Goal: Task Accomplishment & Management: Use online tool/utility

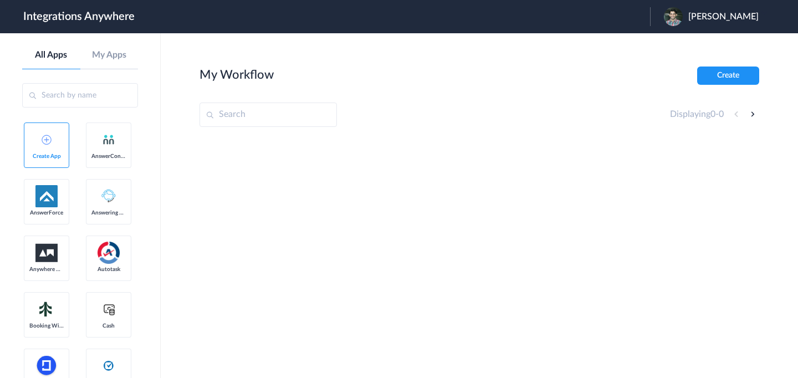
click at [180, 238] on main "My Workflow Create Displaying 0 - 0" at bounding box center [479, 205] width 637 height 345
click at [109, 58] on link "My Apps" at bounding box center [109, 55] width 58 height 11
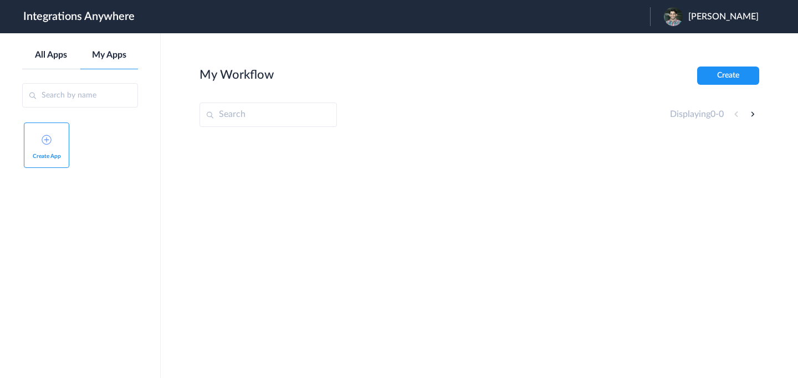
click at [62, 55] on link "All Apps" at bounding box center [51, 55] width 58 height 11
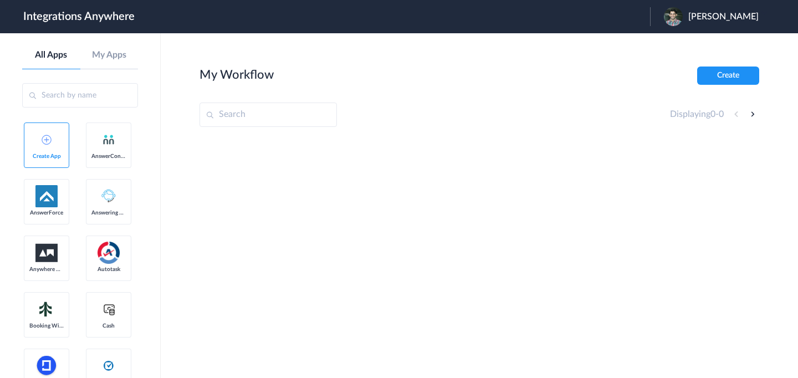
click at [110, 95] on input "text" at bounding box center [80, 95] width 116 height 24
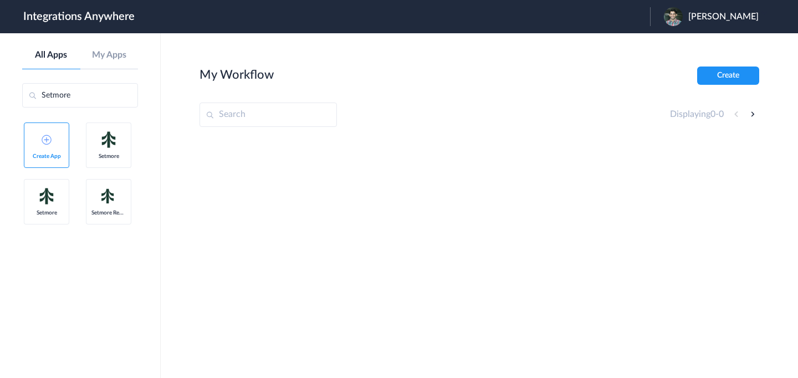
type input "Setmore"
click at [111, 155] on span "Setmore" at bounding box center [108, 156] width 34 height 7
click at [111, 147] on img at bounding box center [109, 140] width 22 height 22
click at [46, 210] on span "Setmore" at bounding box center [46, 213] width 34 height 7
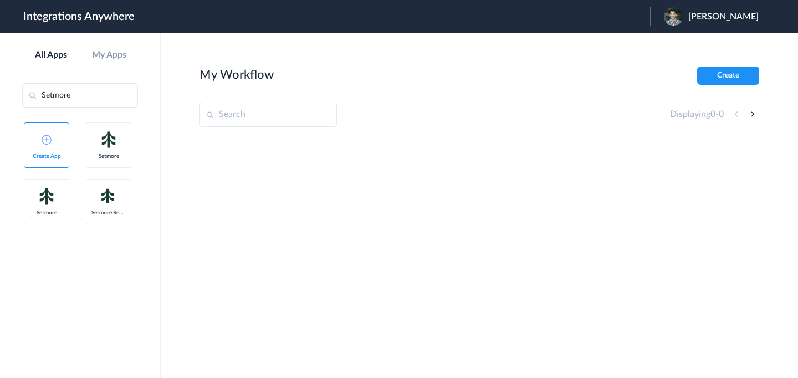
click at [107, 197] on img at bounding box center [109, 196] width 22 height 20
click at [191, 22] on header "Integrations Anywhere Launch Account Mo Arshath My Account Logout" at bounding box center [399, 16] width 798 height 33
click at [109, 105] on input "Setmore" at bounding box center [80, 95] width 116 height 24
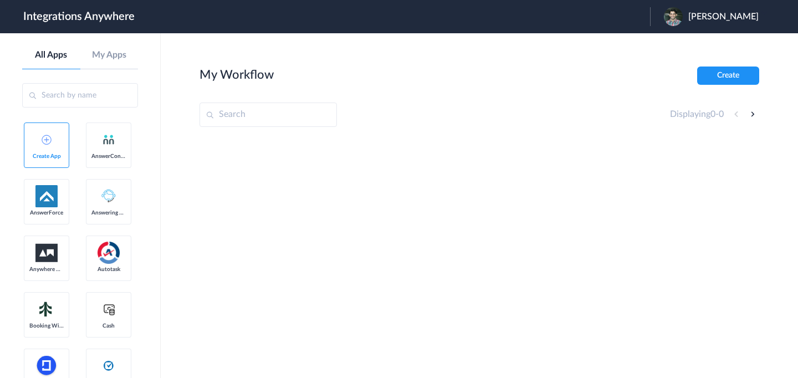
click at [197, 165] on main "My Workflow Create Displaying 0 - 0" at bounding box center [479, 205] width 637 height 345
click at [100, 101] on input "text" at bounding box center [80, 95] width 116 height 24
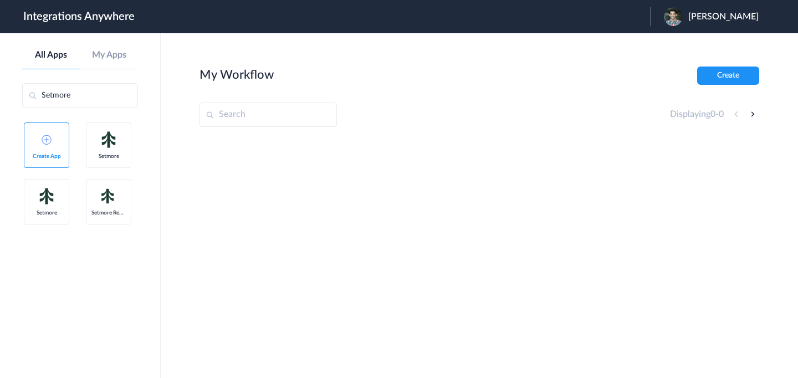
type input "Setmore"
click at [96, 132] on link "Setmore" at bounding box center [108, 145] width 45 height 45
click at [54, 191] on img at bounding box center [46, 196] width 22 height 22
click at [98, 201] on img at bounding box center [109, 196] width 22 height 20
click at [187, 155] on main "My Workflow Create Displaying 0 - 0" at bounding box center [479, 205] width 637 height 345
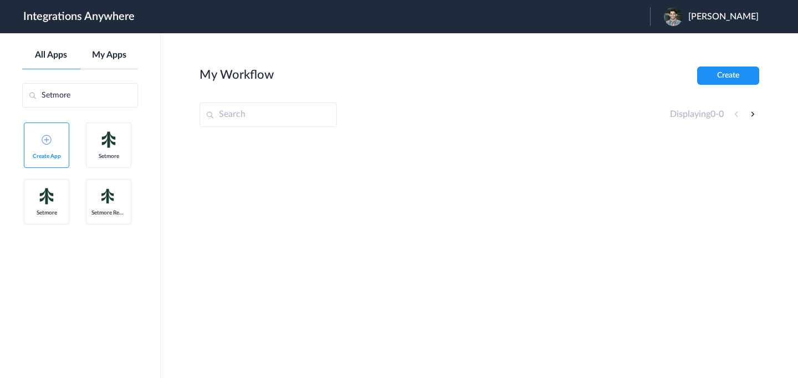
click at [104, 58] on link "My Apps" at bounding box center [109, 55] width 58 height 11
click at [54, 138] on link "Create App" at bounding box center [46, 145] width 45 height 45
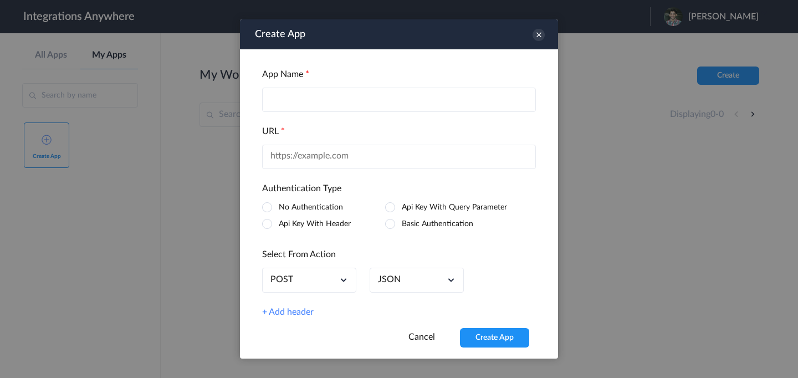
scroll to position [6, 0]
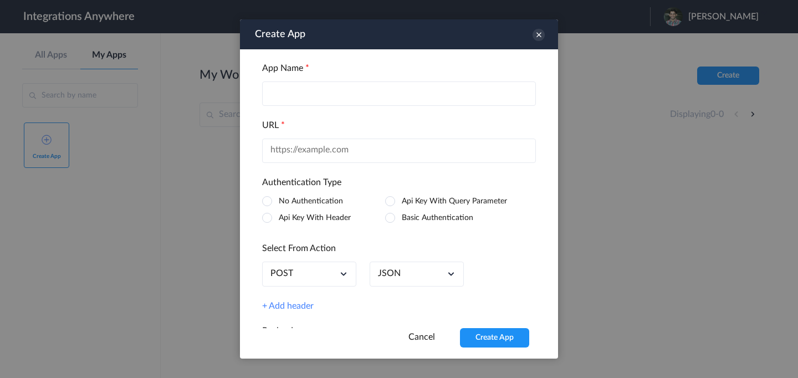
click at [298, 87] on input "text" at bounding box center [399, 93] width 274 height 24
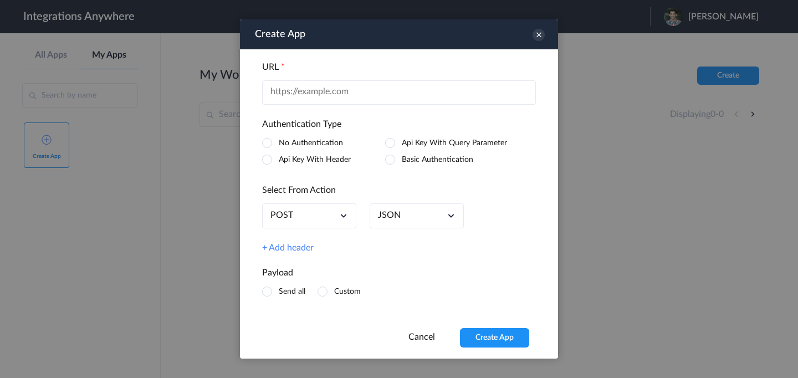
scroll to position [0, 0]
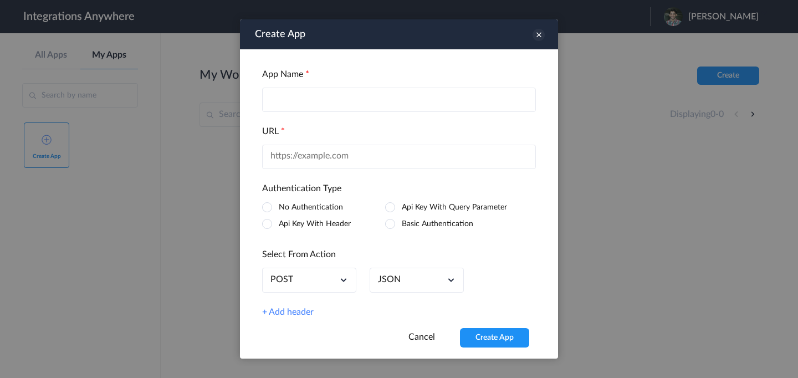
click at [541, 38] on icon at bounding box center [539, 35] width 12 height 12
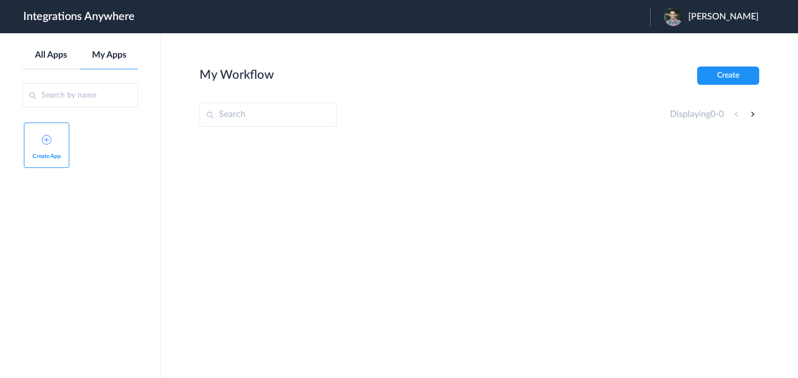
click at [61, 59] on link "All Apps" at bounding box center [51, 55] width 58 height 11
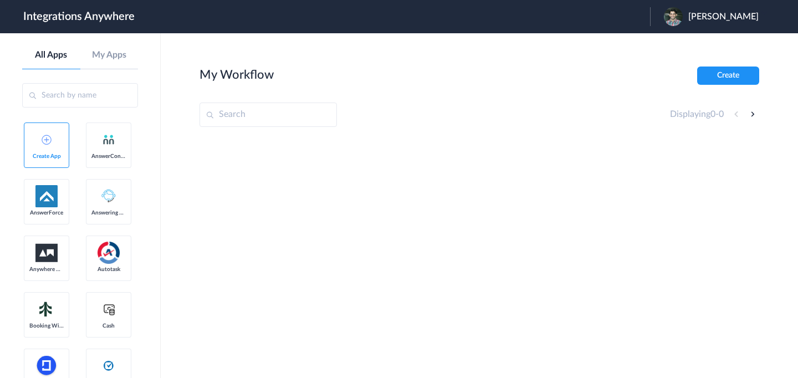
click at [217, 211] on div at bounding box center [480, 221] width 560 height 166
click at [63, 312] on link "Booking Widget" at bounding box center [46, 314] width 45 height 45
click at [49, 142] on img at bounding box center [47, 140] width 10 height 10
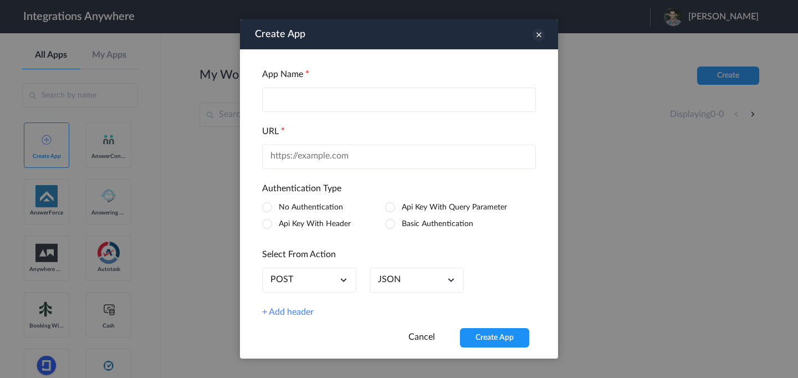
click at [540, 33] on icon at bounding box center [539, 35] width 12 height 12
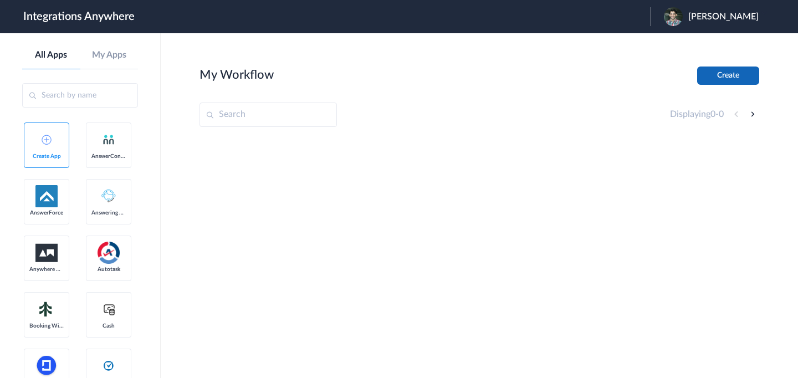
click at [715, 71] on button "Create" at bounding box center [728, 76] width 62 height 18
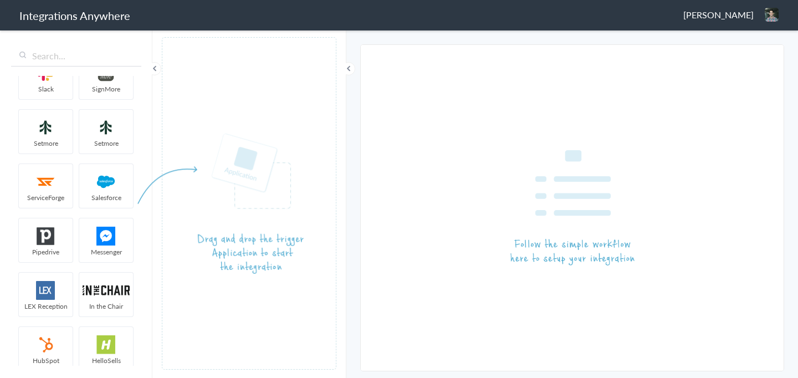
scroll to position [107, 0]
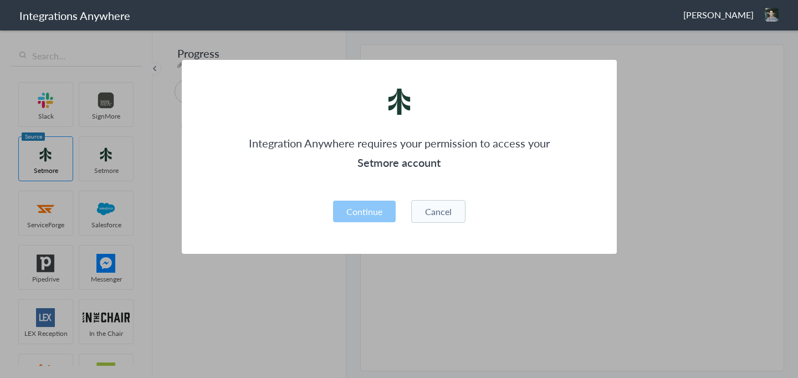
click at [446, 213] on button "Cancel" at bounding box center [438, 211] width 54 height 23
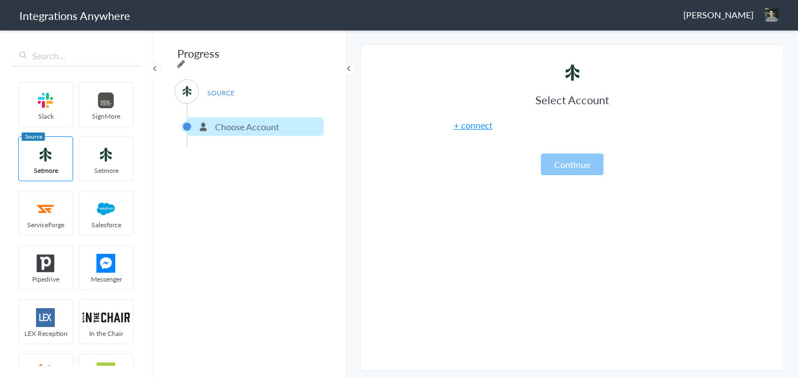
click at [185, 59] on icon at bounding box center [181, 63] width 8 height 9
type input "Progress"
click at [167, 151] on div "Progress SOURCE Choose Account Filter Applied" at bounding box center [249, 203] width 194 height 349
click at [59, 155] on img at bounding box center [45, 154] width 47 height 19
drag, startPoint x: 191, startPoint y: 88, endPoint x: 201, endPoint y: 88, distance: 10.0
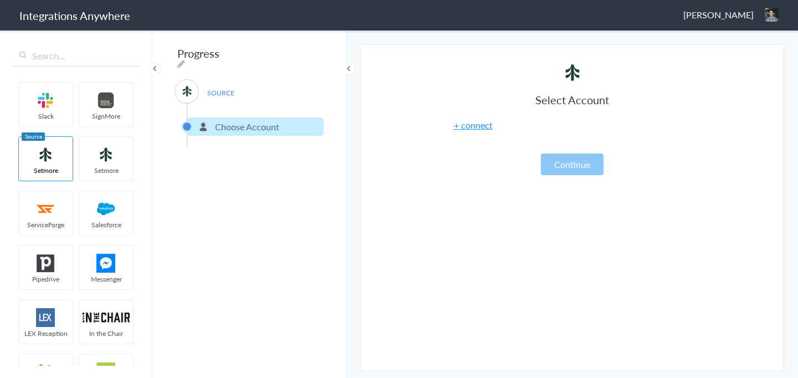
click at [191, 88] on img at bounding box center [187, 91] width 14 height 14
click at [201, 88] on span "SOURCE" at bounding box center [221, 92] width 42 height 15
click at [221, 88] on span "SOURCE" at bounding box center [221, 92] width 42 height 15
click at [51, 156] on img at bounding box center [45, 154] width 47 height 19
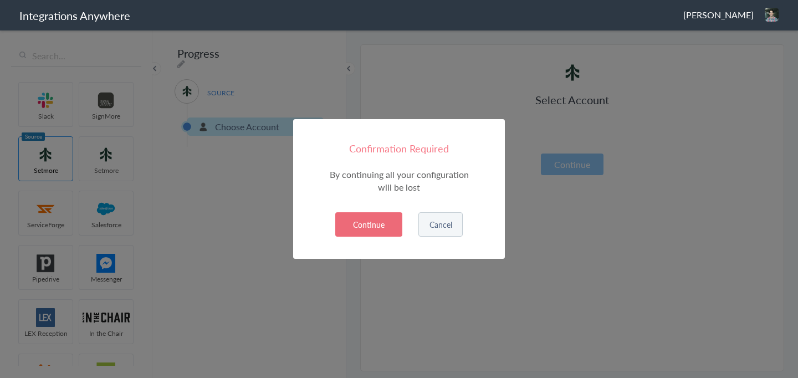
click at [370, 222] on button "Continue" at bounding box center [368, 224] width 67 height 24
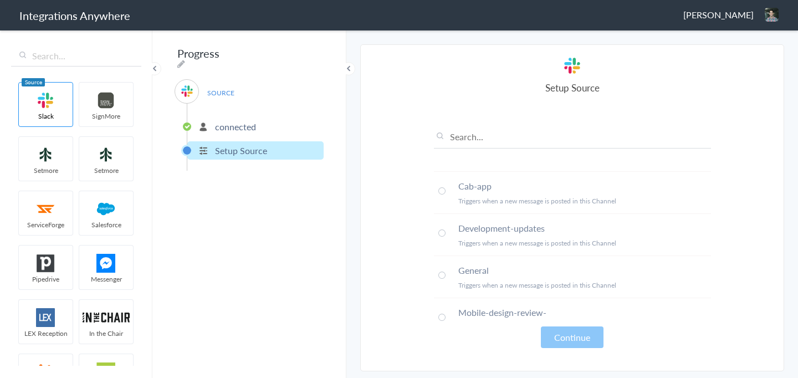
scroll to position [47, 0]
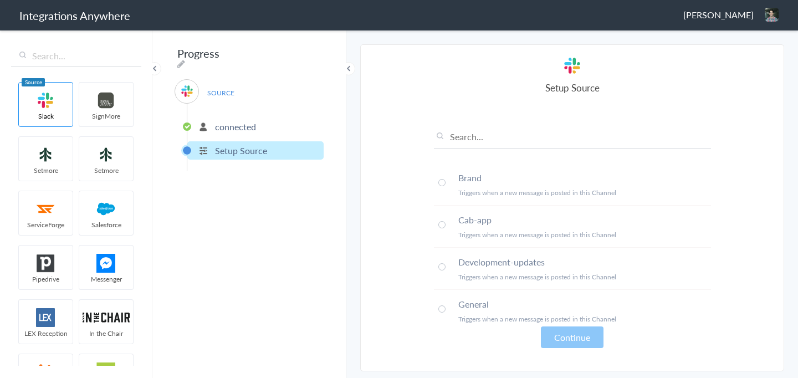
click at [442, 185] on span at bounding box center [441, 182] width 7 height 7
click at [440, 267] on span at bounding box center [441, 266] width 7 height 7
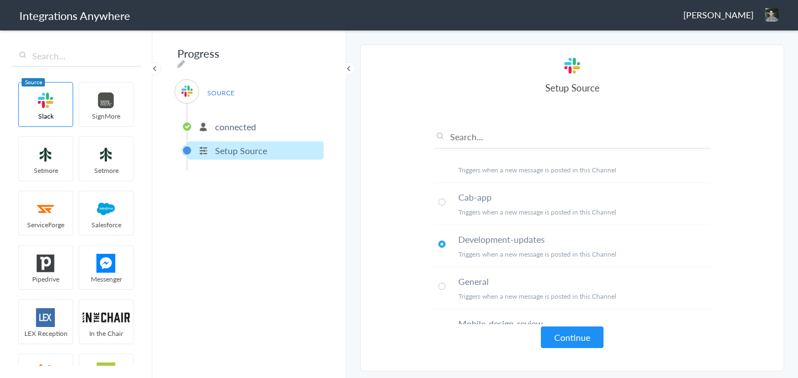
scroll to position [75, 0]
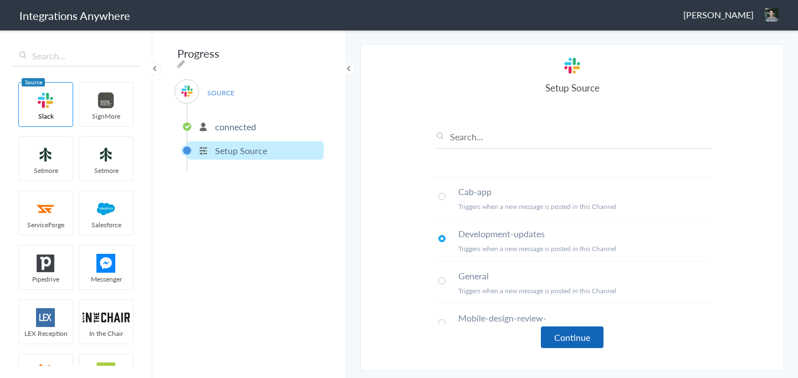
click at [555, 336] on button "Continue" at bounding box center [572, 338] width 63 height 22
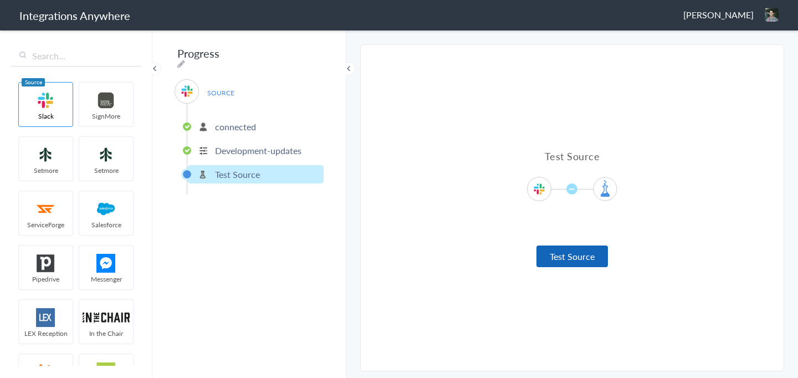
click at [577, 255] on button "Test Source" at bounding box center [573, 257] width 72 height 22
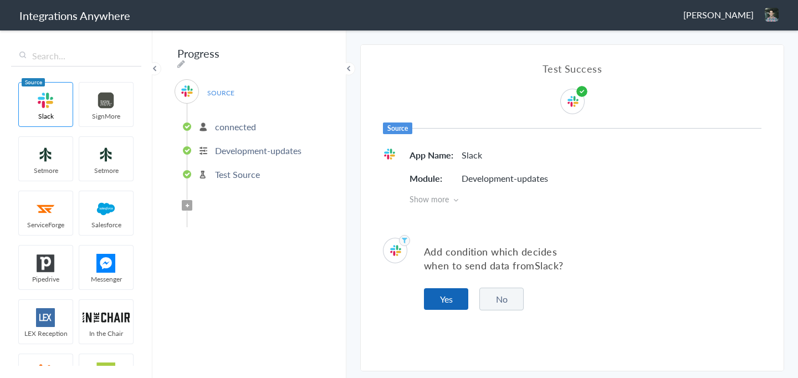
click at [460, 304] on button "Yes" at bounding box center [446, 299] width 44 height 22
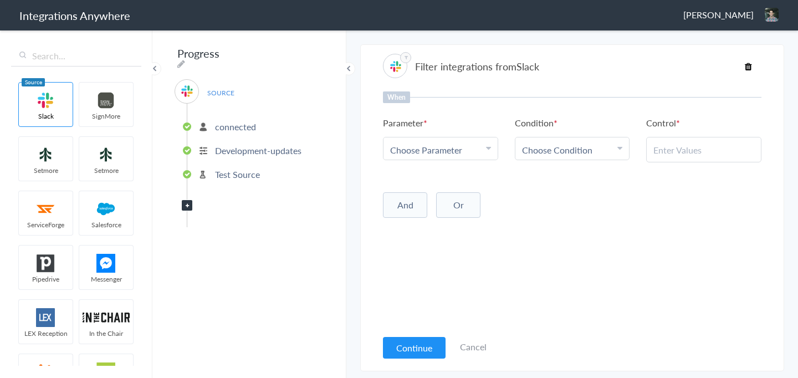
click at [446, 154] on span "Choose Parameter" at bounding box center [436, 150] width 93 height 13
click at [439, 223] on link "User Name" at bounding box center [441, 218] width 114 height 24
click at [543, 200] on div "And Or Add Filter" at bounding box center [572, 204] width 379 height 28
click at [552, 144] on span "Choose Condition" at bounding box center [568, 150] width 93 height 13
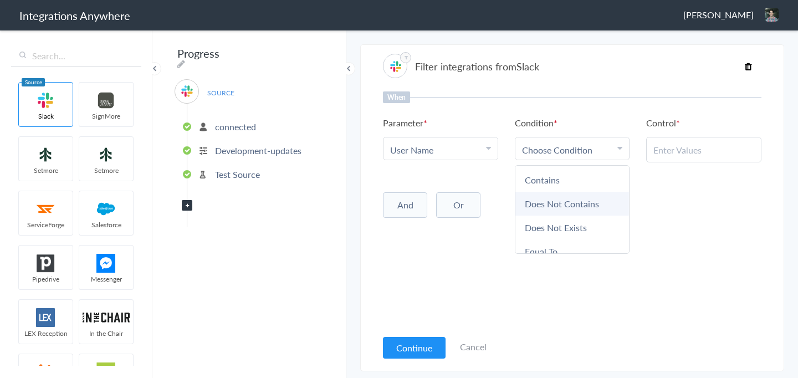
scroll to position [26, 0]
click at [552, 183] on link "Contains" at bounding box center [573, 178] width 114 height 24
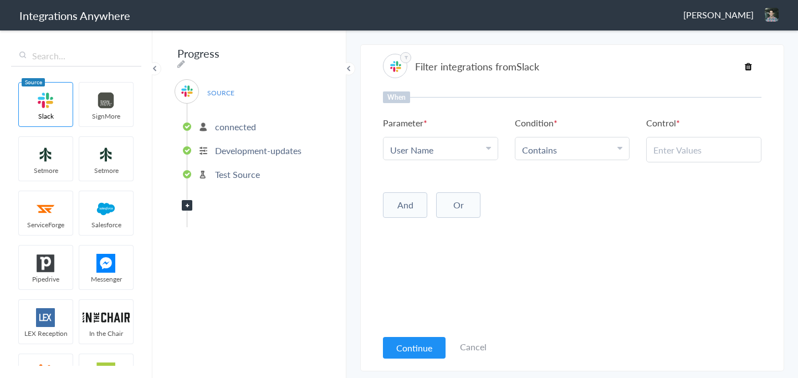
click at [672, 144] on input "text" at bounding box center [704, 150] width 101 height 13
type input "M"
type input "moarshath"
click at [620, 219] on div "When Parameter Choose Parameter User Name Channel Name User Name Text Condition…" at bounding box center [572, 209] width 379 height 237
click at [568, 142] on link "Choose Condition Contains" at bounding box center [573, 148] width 114 height 22
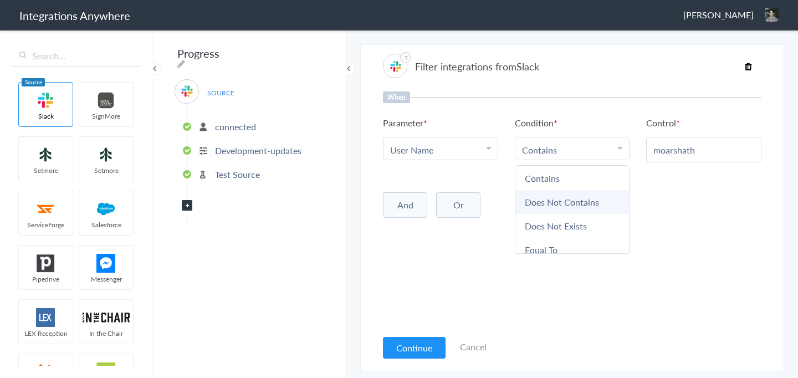
click at [555, 196] on link "Does Not Contains" at bounding box center [573, 202] width 114 height 24
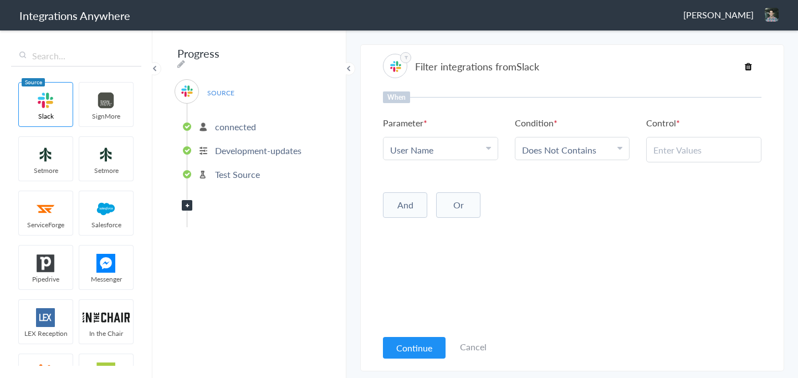
click at [689, 147] on input "text" at bounding box center [704, 150] width 101 height 13
type input "m"
type input "moarshath"
click at [644, 261] on div "When Parameter Choose Parameter User Name Channel Name User Name Text Condition…" at bounding box center [572, 209] width 379 height 237
click at [427, 349] on button "Continue" at bounding box center [414, 348] width 63 height 22
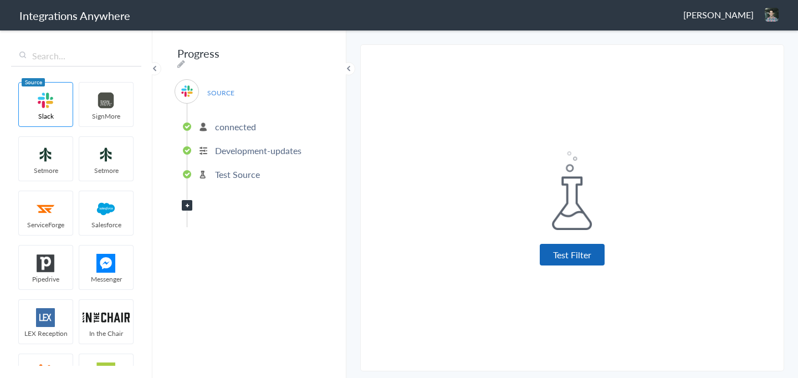
click at [563, 256] on button "Test Filter" at bounding box center [572, 255] width 65 height 22
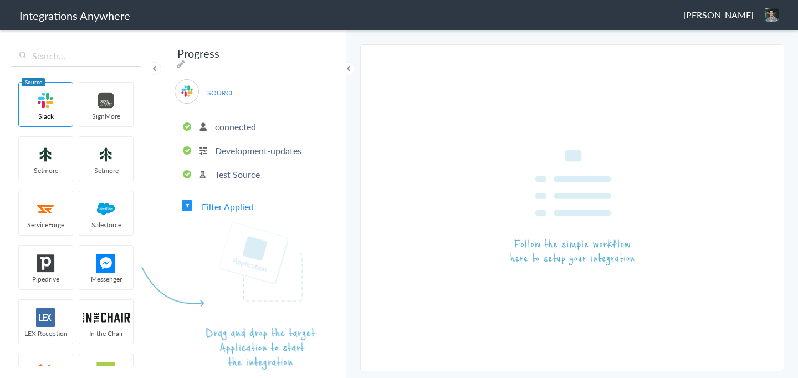
scroll to position [113, 0]
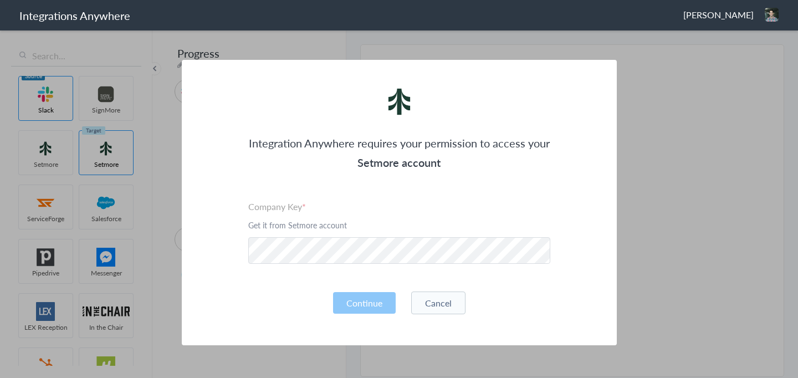
drag, startPoint x: 110, startPoint y: 161, endPoint x: 547, endPoint y: 2, distance: 465.1
click at [298, 299] on div "Continue Cancel" at bounding box center [399, 303] width 302 height 23
click at [356, 306] on button "Continue" at bounding box center [364, 303] width 63 height 22
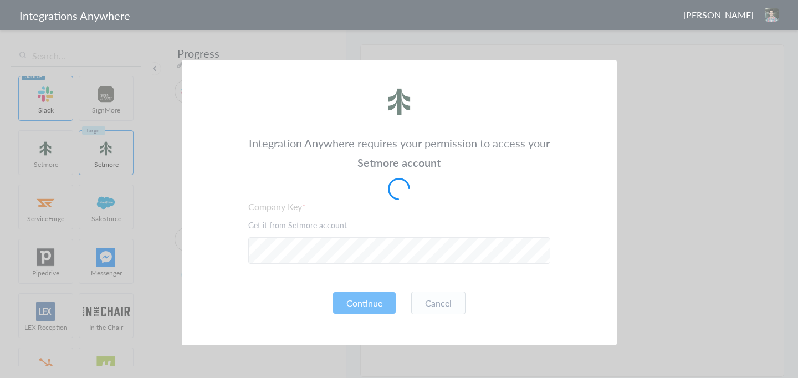
click at [508, 26] on div at bounding box center [399, 189] width 798 height 378
